Goal: Transaction & Acquisition: Purchase product/service

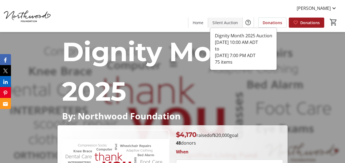
click at [219, 17] on span at bounding box center [225, 22] width 34 height 13
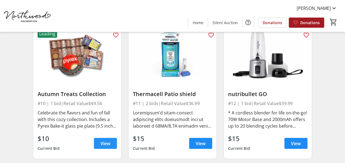
scroll to position [521, 0]
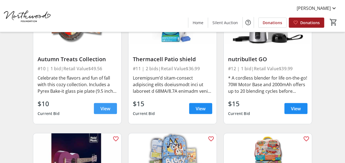
click at [98, 109] on span at bounding box center [105, 108] width 23 height 13
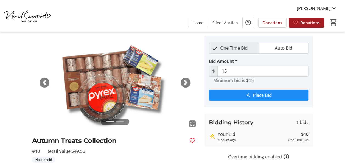
scroll to position [27, 0]
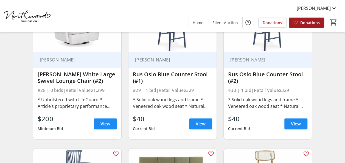
scroll to position [1371, 0]
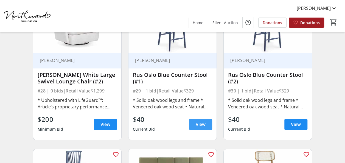
click at [193, 119] on span at bounding box center [200, 124] width 23 height 13
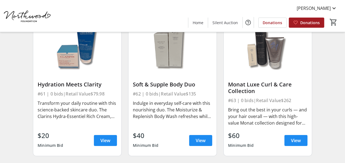
scroll to position [2962, 0]
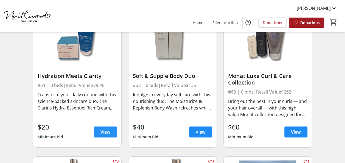
click at [105, 131] on span "View" at bounding box center [105, 132] width 10 height 7
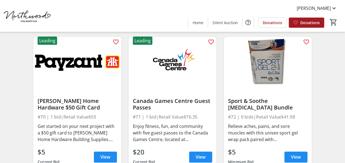
scroll to position [3373, 0]
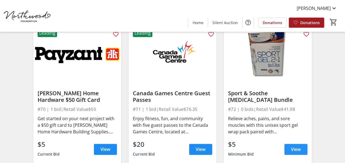
click at [293, 146] on span "View" at bounding box center [296, 149] width 10 height 7
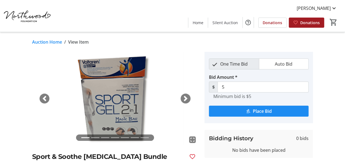
scroll to position [27, 0]
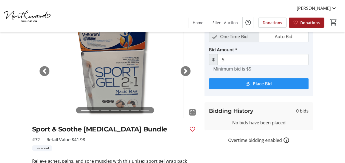
click at [248, 86] on span "submit" at bounding box center [259, 83] width 100 height 13
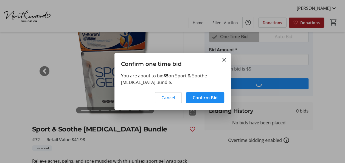
scroll to position [0, 0]
click at [201, 100] on span "Confirm Bid" at bounding box center [205, 97] width 25 height 7
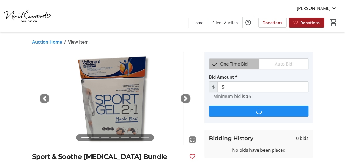
scroll to position [27, 0]
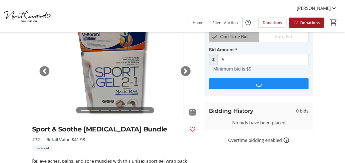
type input "10"
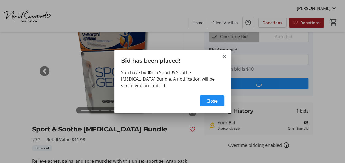
scroll to position [0, 0]
click at [209, 99] on span "Close" at bounding box center [211, 101] width 11 height 7
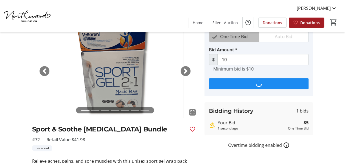
scroll to position [27, 0]
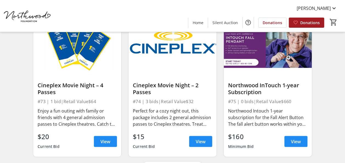
scroll to position [3534, 0]
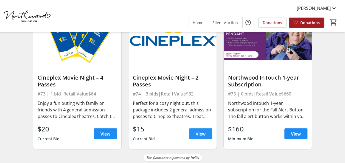
click at [203, 132] on span "View" at bounding box center [201, 133] width 10 height 7
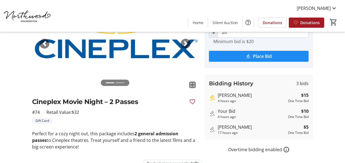
scroll to position [27, 0]
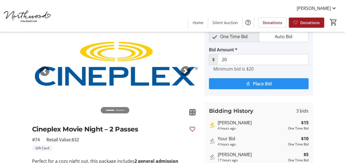
click at [247, 86] on span "submit" at bounding box center [259, 83] width 100 height 13
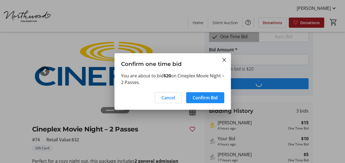
scroll to position [0, 0]
click at [198, 95] on span "Confirm Bid" at bounding box center [205, 97] width 25 height 7
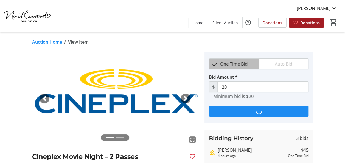
scroll to position [27, 0]
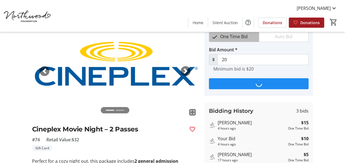
type input "25"
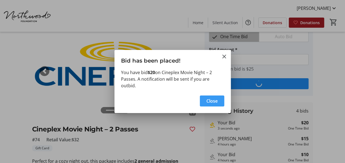
click at [216, 102] on span "Close" at bounding box center [211, 101] width 11 height 7
